Goal: Task Accomplishment & Management: Manage account settings

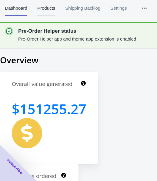
click at [42, 8] on span "Products" at bounding box center [46, 8] width 18 height 16
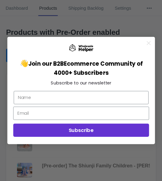
drag, startPoint x: 151, startPoint y: 46, endPoint x: 97, endPoint y: 37, distance: 53.8
click at [151, 46] on circle "Close dialog" at bounding box center [148, 43] width 8 height 8
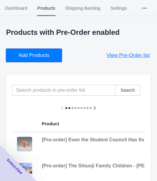
click at [49, 53] on button "Add Products" at bounding box center [34, 55] width 56 height 13
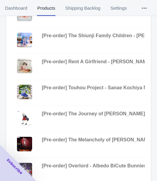
scroll to position [243, 0]
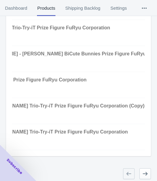
drag, startPoint x: 36, startPoint y: 150, endPoint x: 146, endPoint y: 137, distance: 111.3
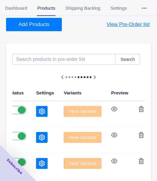
scroll to position [68, 0]
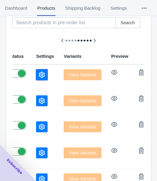
click at [39, 75] on icon "button" at bounding box center [42, 75] width 6 height 6
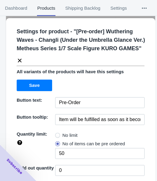
click at [63, 134] on span "No limit" at bounding box center [70, 136] width 15 height 6
click at [57, 134] on input "No limit" at bounding box center [57, 134] width 0 height 0
radio input "true"
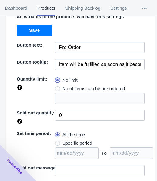
scroll to position [88, 0]
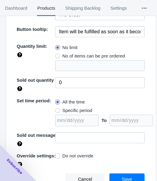
click at [81, 109] on span "Specific period" at bounding box center [78, 111] width 30 height 6
click at [57, 109] on input "Specific period" at bounding box center [57, 109] width 0 height 0
radio input "true"
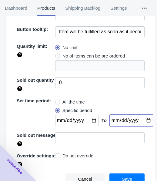
click at [140, 120] on input "date" at bounding box center [131, 121] width 43 height 12
type input "2025-10-18"
click at [90, 119] on input "date" at bounding box center [76, 121] width 43 height 12
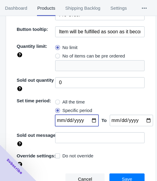
type input "[DATE]"
click at [126, 177] on span "Save" at bounding box center [127, 179] width 10 height 5
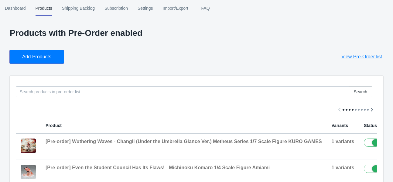
click at [49, 54] on span "Add Products" at bounding box center [36, 57] width 29 height 6
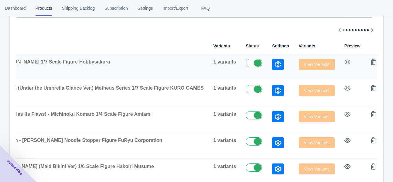
scroll to position [69, 0]
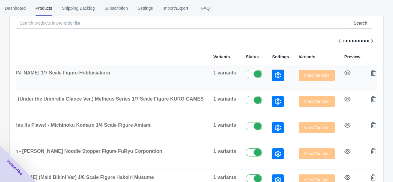
click at [275, 76] on icon "button" at bounding box center [278, 75] width 6 height 6
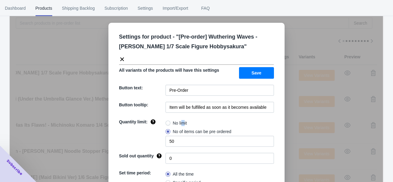
click at [181, 121] on span "No limit" at bounding box center [180, 123] width 14 height 6
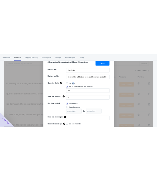
scroll to position [65, 0]
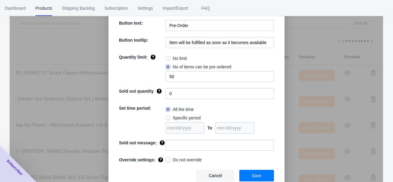
click at [168, 57] on label "No limit" at bounding box center [176, 58] width 22 height 8
click at [167, 57] on input "No limit" at bounding box center [167, 57] width 0 height 0
radio input "true"
click at [173, 118] on span "Specific period" at bounding box center [187, 118] width 28 height 6
click at [167, 117] on input "Specific period" at bounding box center [167, 116] width 0 height 0
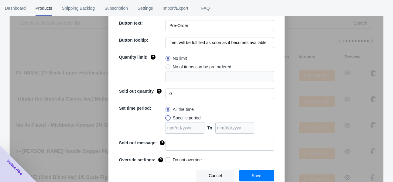
radio input "true"
click at [241, 125] on input "date" at bounding box center [234, 128] width 39 height 12
type input "[DATE]"
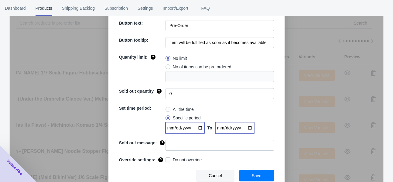
click at [195, 127] on input "date" at bounding box center [184, 128] width 39 height 12
type input "[DATE]"
click at [246, 174] on button "Save" at bounding box center [256, 176] width 35 height 12
